Goal: Register for event/course

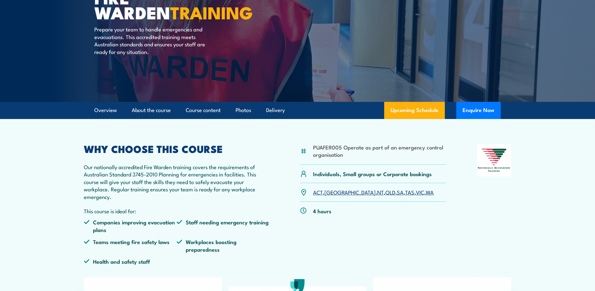
scroll to position [95, 0]
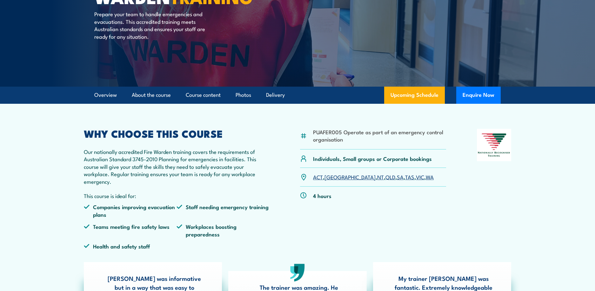
click at [397, 177] on link "SA" at bounding box center [400, 177] width 7 height 8
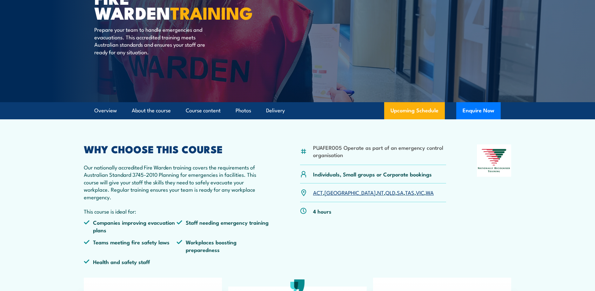
scroll to position [95, 0]
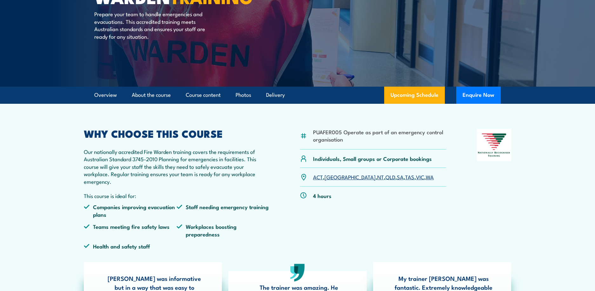
click at [397, 179] on link "SA" at bounding box center [400, 177] width 7 height 8
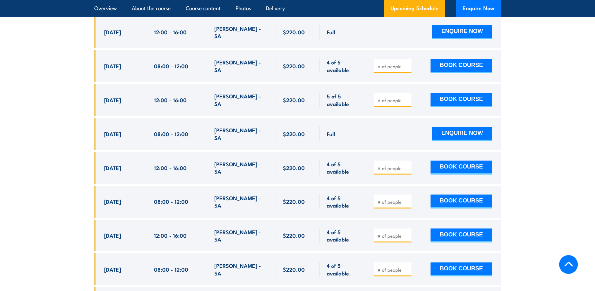
scroll to position [1340, 0]
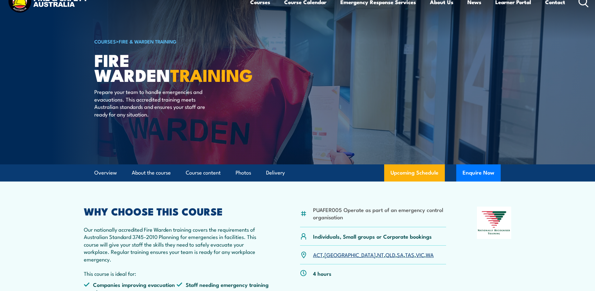
scroll to position [32, 0]
